Goal: Information Seeking & Learning: Learn about a topic

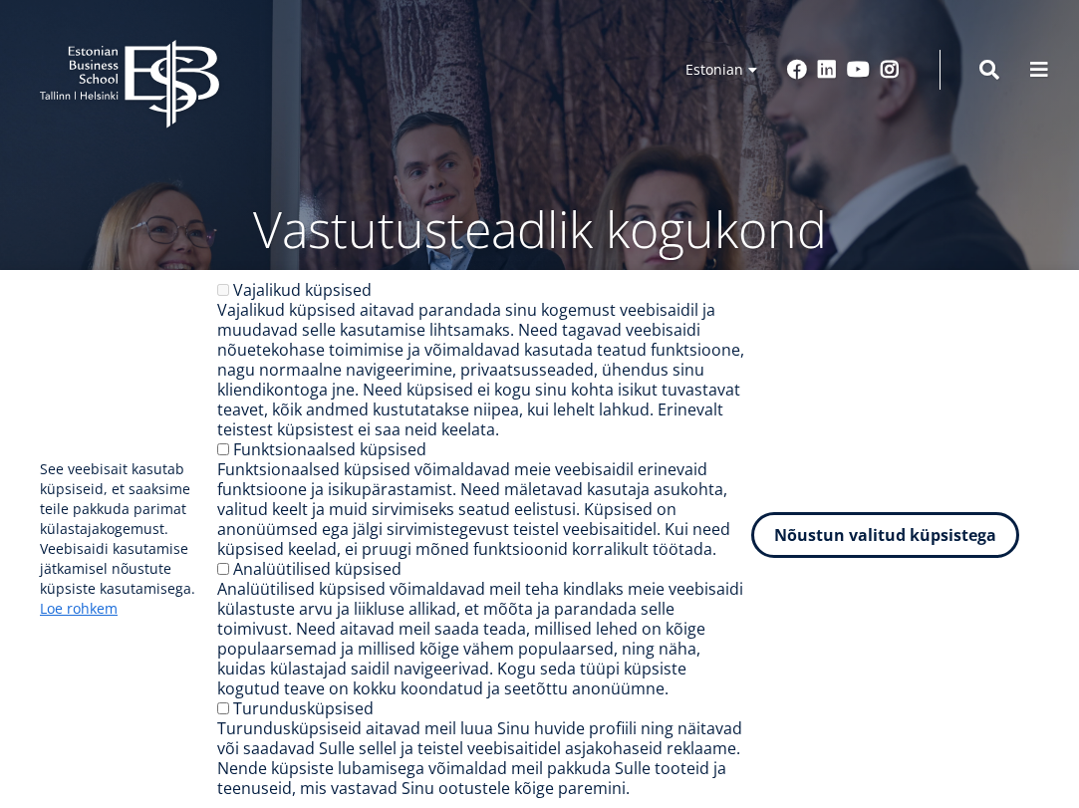
click at [876, 538] on button "Nõustun valitud küpsistega" at bounding box center [885, 535] width 268 height 46
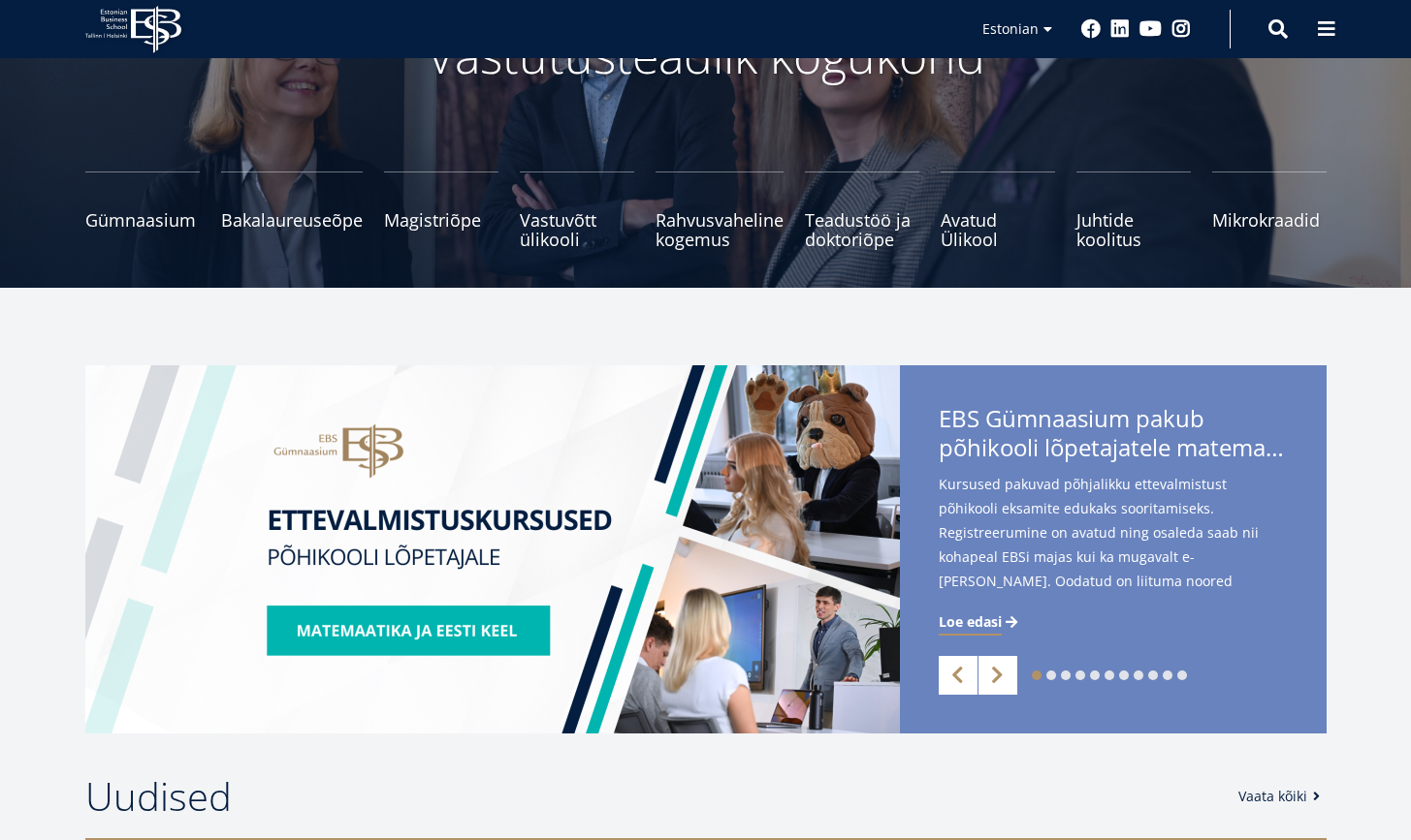
scroll to position [205, 0]
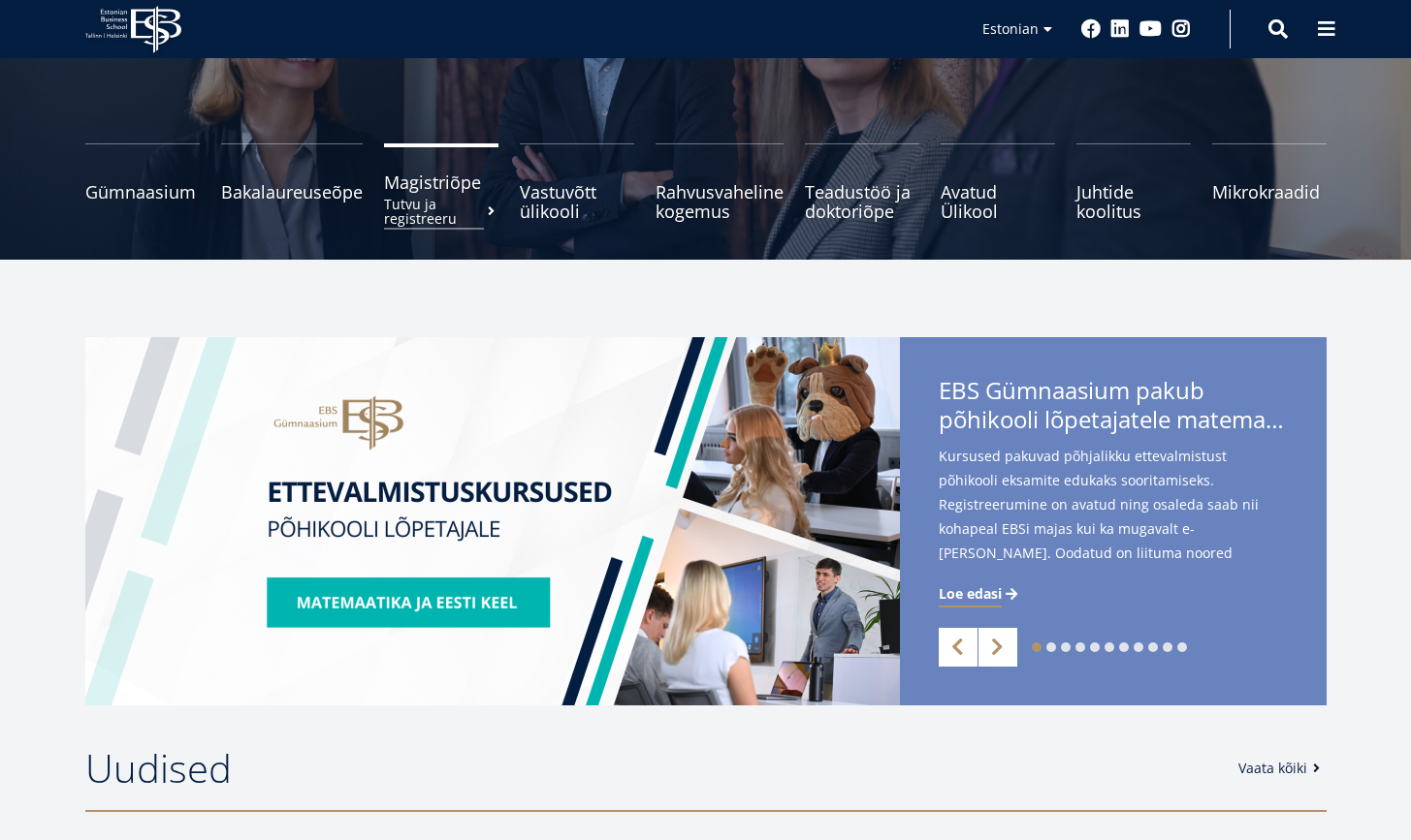
click at [442, 194] on link "Magistriõpe Tutvu ja registreeru" at bounding box center [441, 182] width 115 height 78
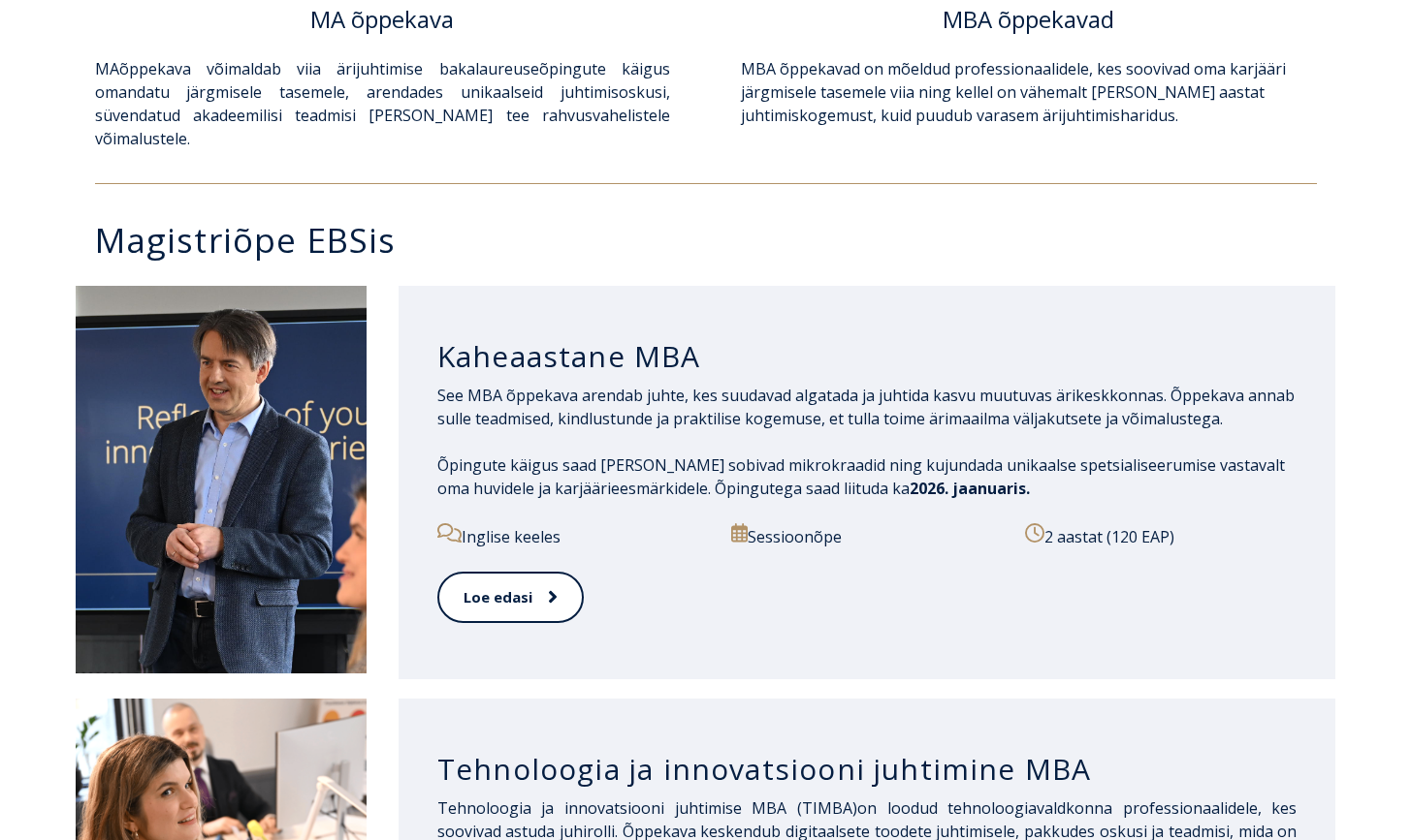
scroll to position [784, 0]
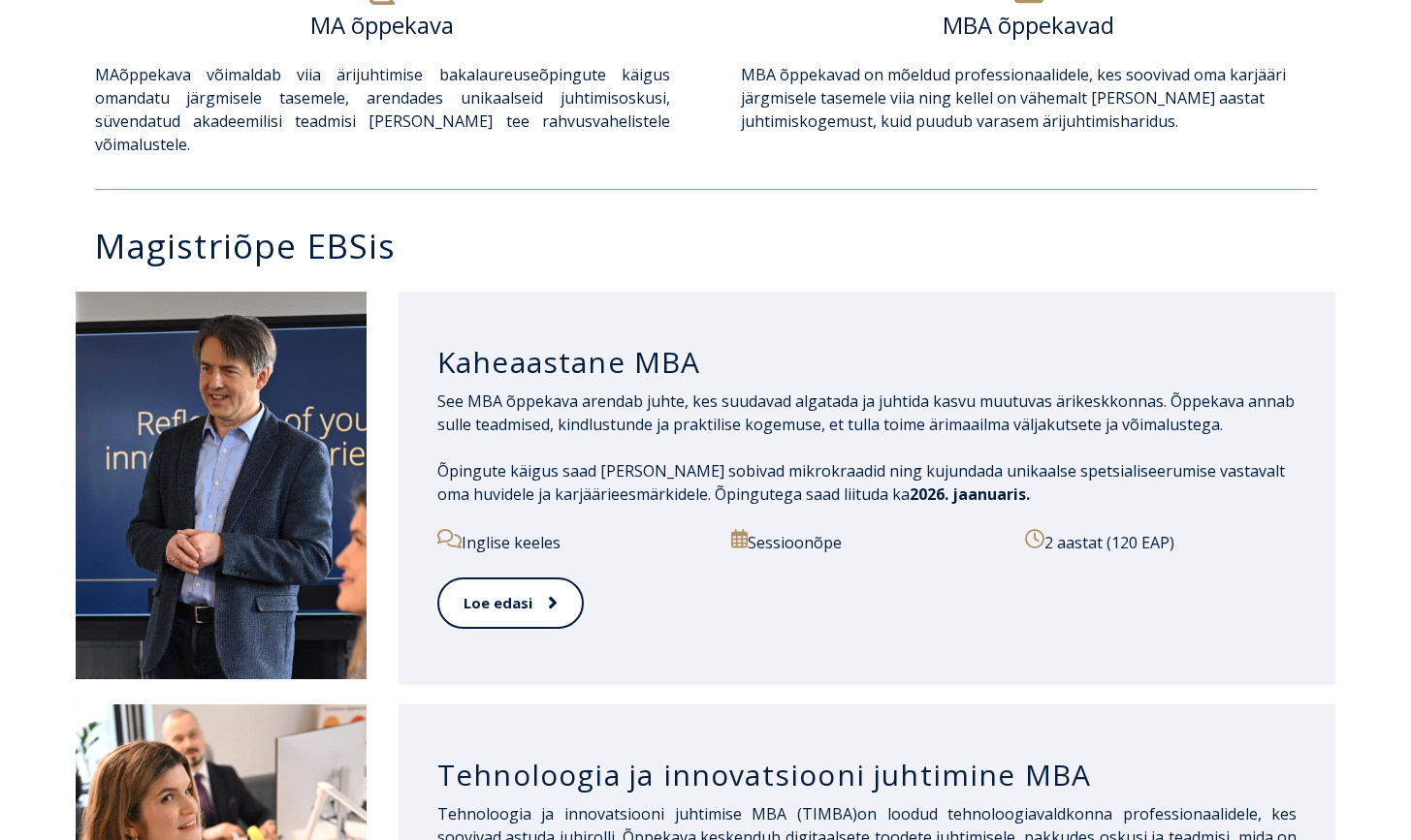
click at [726, 399] on p "See MBA õppekava arendab juhte, kes suudavad algatada ja juhtida kasvu muutuvas…" at bounding box center [867, 413] width 860 height 47
click at [525, 577] on link "Loe edasi" at bounding box center [509, 603] width 144 height 54
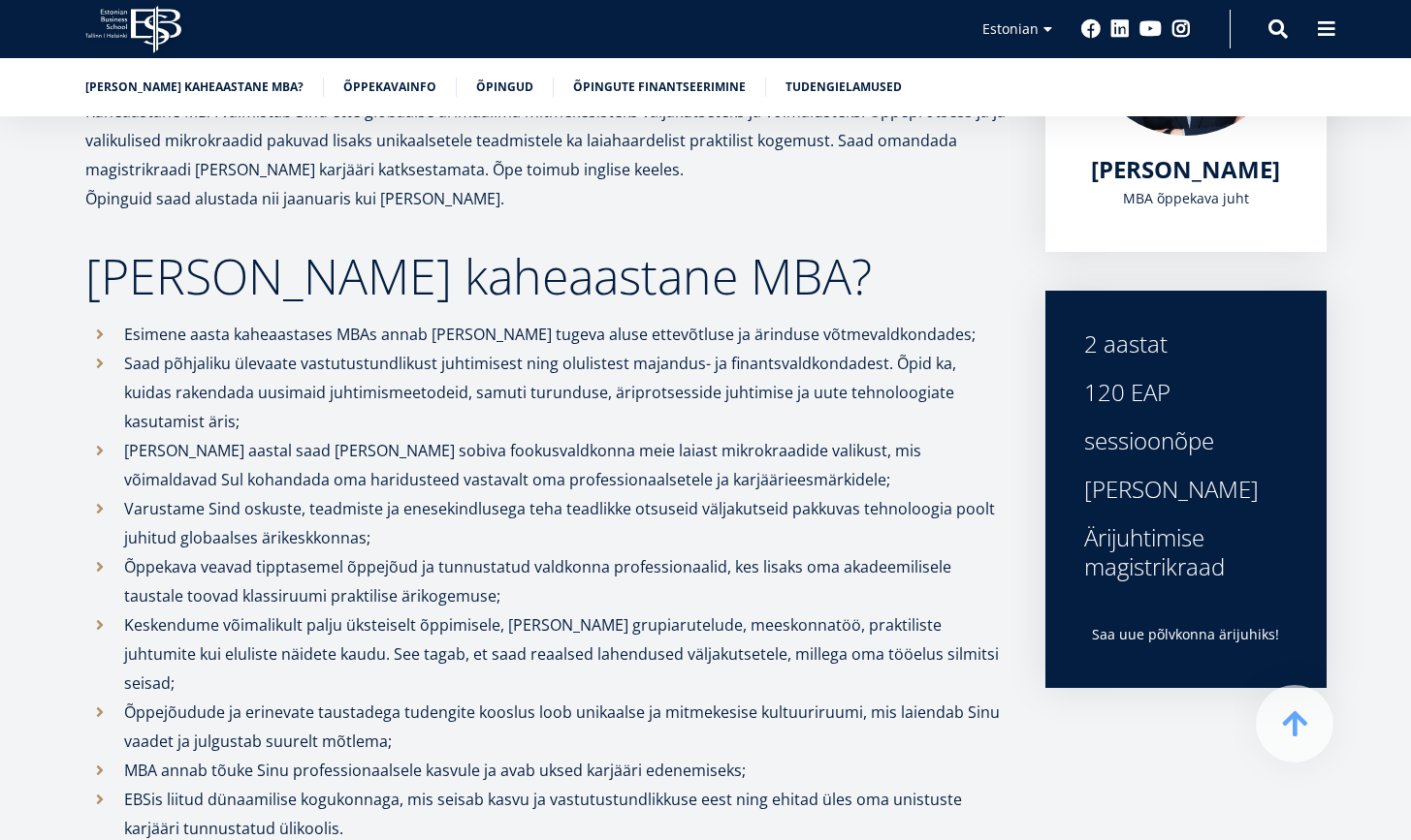
scroll to position [476, 0]
click at [1208, 566] on div "Ärijuhtimise magistrikraad" at bounding box center [1185, 552] width 204 height 58
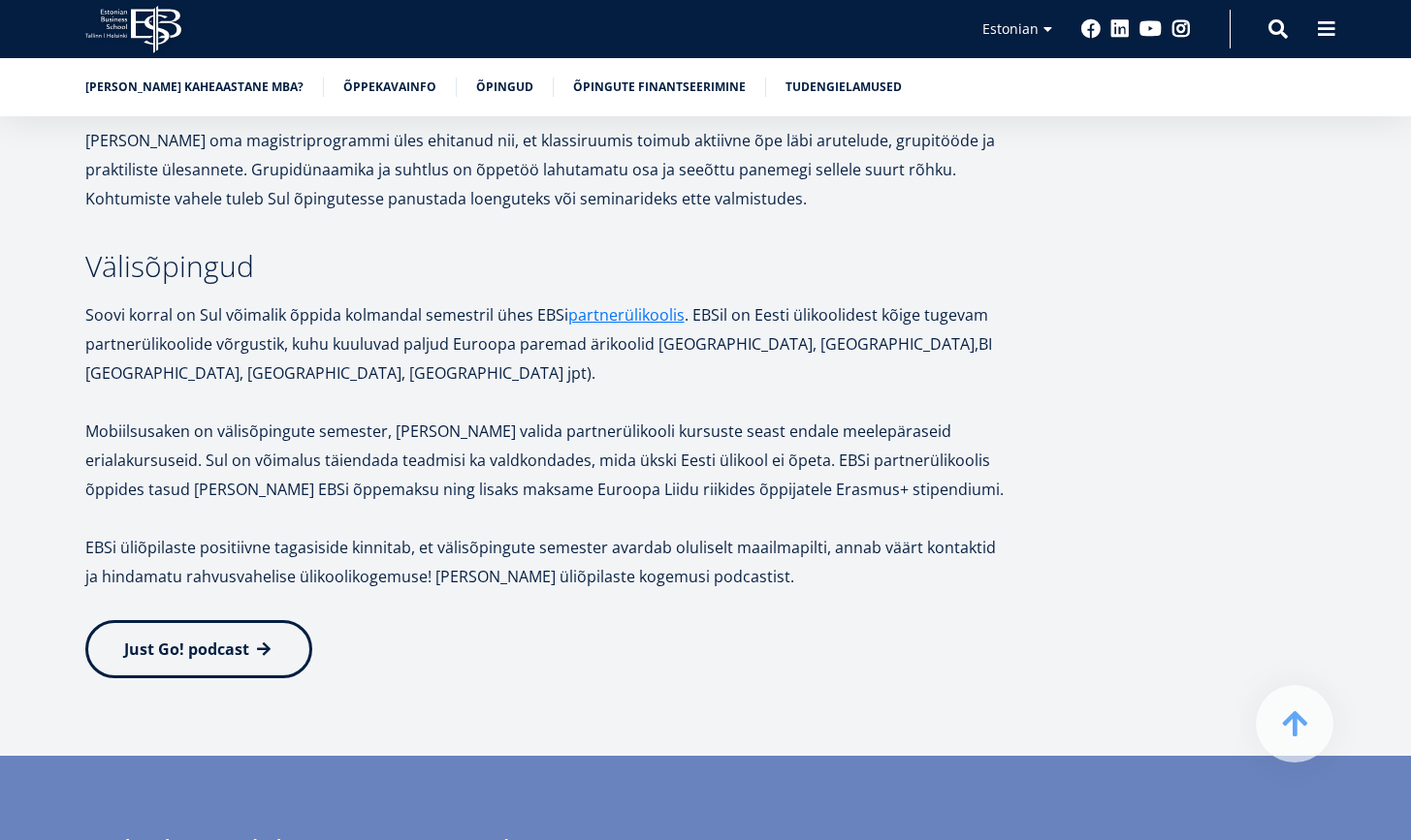
scroll to position [3548, 0]
